Goal: Find specific page/section: Find specific page/section

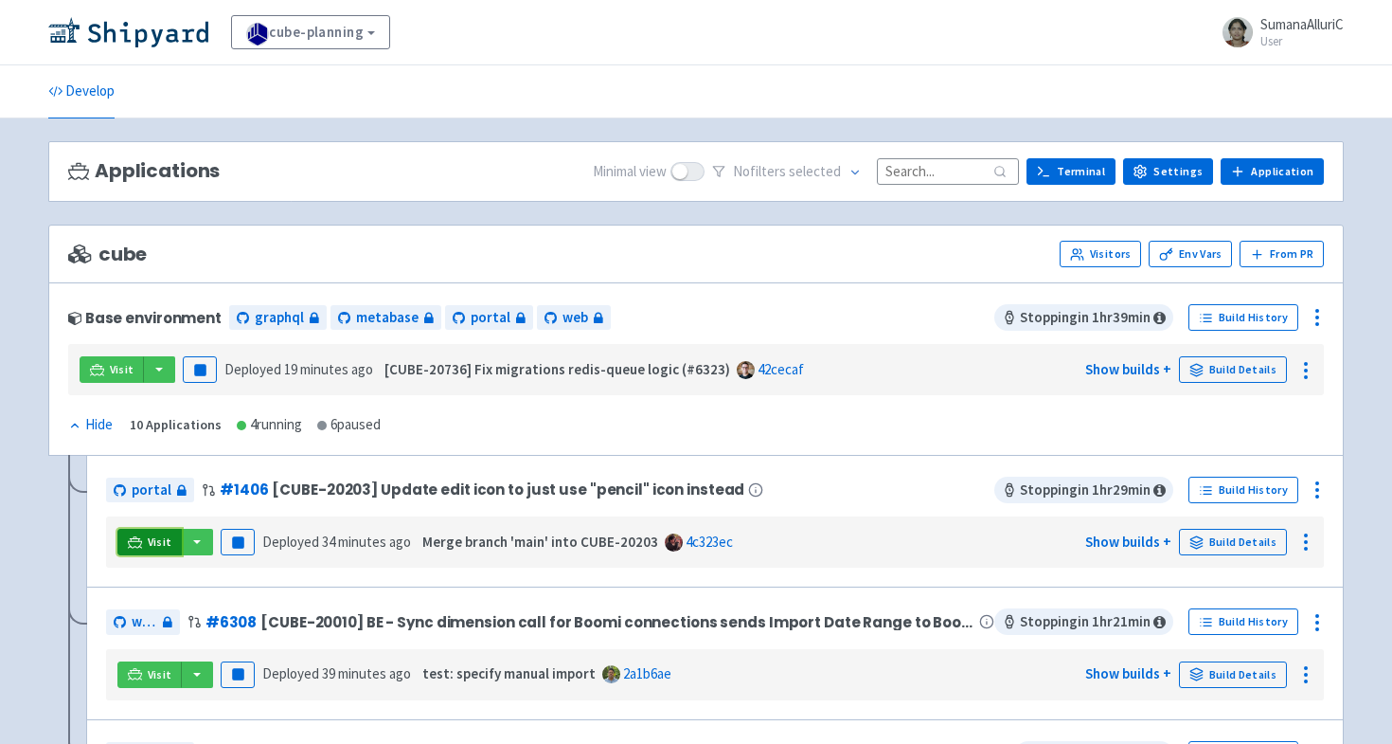
click at [153, 539] on span "Visit" at bounding box center [160, 541] width 25 height 15
click at [137, 545] on icon at bounding box center [135, 542] width 14 height 14
click at [153, 537] on span "Visit" at bounding box center [160, 541] width 25 height 15
